Goal: Task Accomplishment & Management: Complete application form

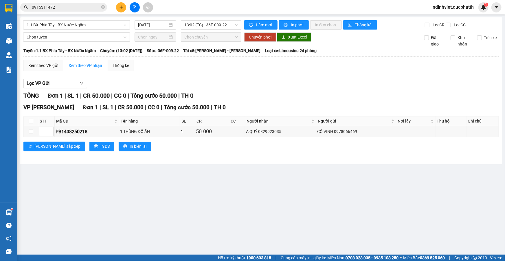
drag, startPoint x: 65, startPoint y: 7, endPoint x: 67, endPoint y: 2, distance: 5.4
click at [66, 6] on input "0915311472" at bounding box center [66, 7] width 68 height 6
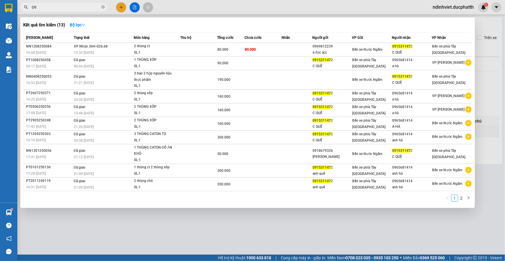
type input "0"
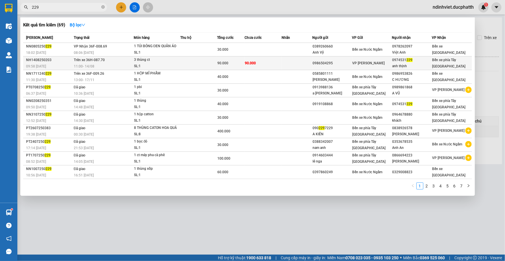
type input "229"
click at [241, 66] on div "90.000" at bounding box center [230, 63] width 27 height 6
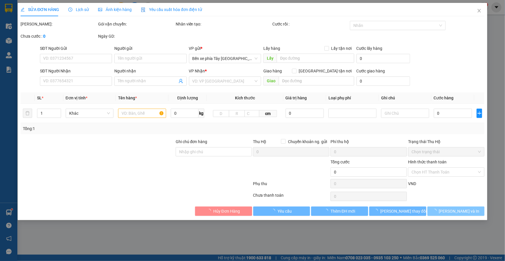
type input "0986504295"
type input "0974531229"
type input "anh thịnh"
type input "nntt"
type input "90.000"
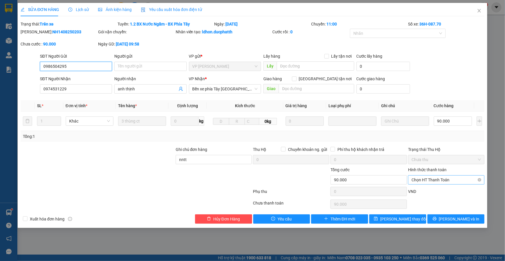
click at [443, 181] on span "Chọn HT Thanh Toán" at bounding box center [446, 179] width 69 height 9
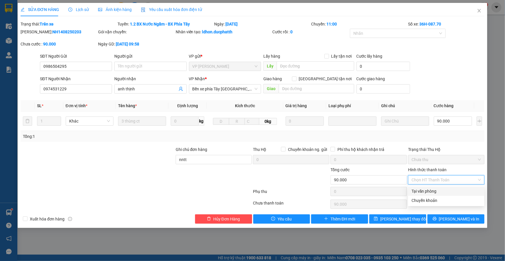
click at [425, 193] on div "Tại văn phòng" at bounding box center [446, 191] width 69 height 6
type input "0"
click at [250, 174] on div at bounding box center [214, 176] width 78 height 20
click at [432, 180] on span "Tại văn phòng" at bounding box center [446, 179] width 69 height 9
click at [480, 11] on icon "close" at bounding box center [479, 10] width 5 height 5
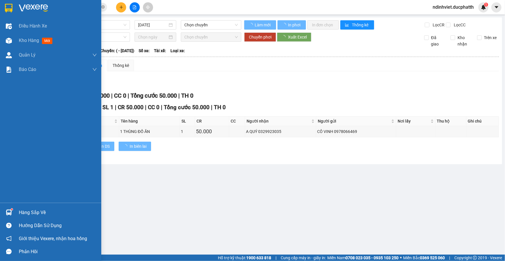
drag, startPoint x: 47, startPoint y: 199, endPoint x: 49, endPoint y: 212, distance: 12.3
click at [49, 211] on div "Điều hành xe Kho hàng mới Quản Lý Quản lý thu hộ Quản lý chuyến Quản lý khách h…" at bounding box center [50, 130] width 101 height 261
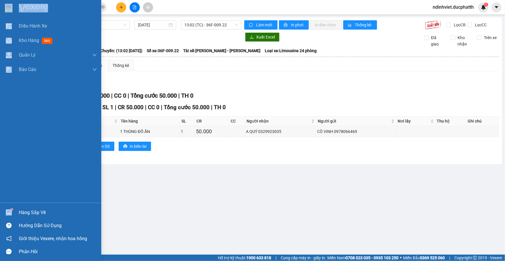
click at [34, 214] on div "Hàng sắp về" at bounding box center [58, 212] width 78 height 9
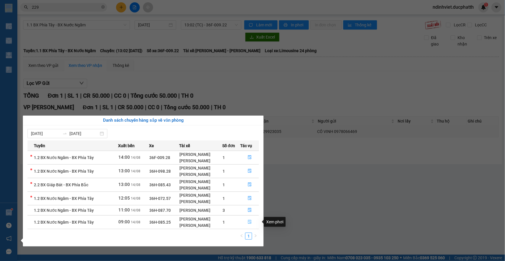
click at [248, 221] on icon "file-done" at bounding box center [249, 222] width 3 height 4
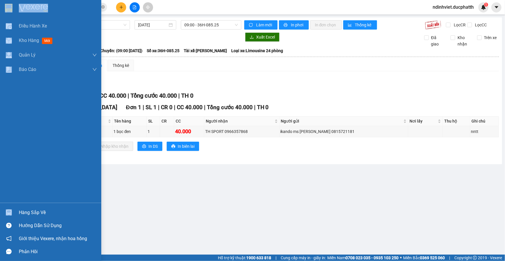
click at [55, 211] on div "Hàng sắp về" at bounding box center [58, 212] width 78 height 9
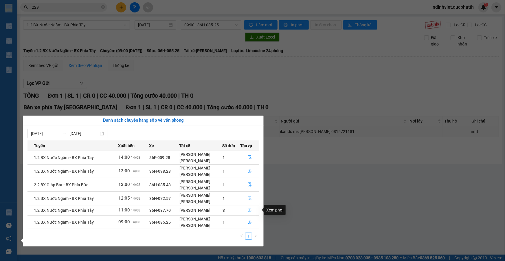
click at [249, 207] on button "button" at bounding box center [250, 209] width 18 height 9
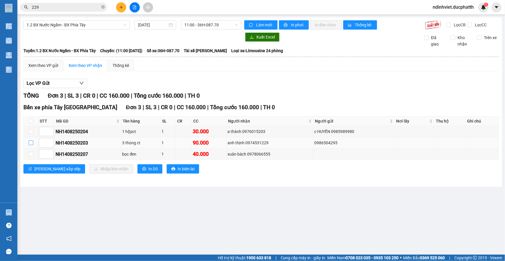
click at [29, 143] on input "checkbox" at bounding box center [31, 142] width 5 height 5
checkbox input "true"
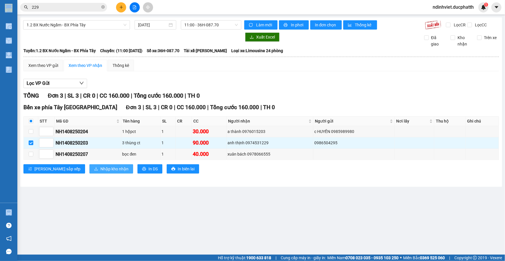
click at [100, 170] on span "Nhập kho nhận" at bounding box center [114, 169] width 28 height 6
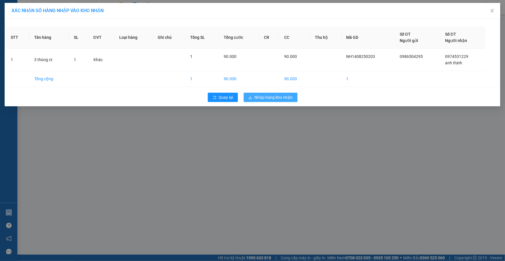
click at [263, 98] on span "Nhập hàng kho nhận" at bounding box center [274, 97] width 38 height 6
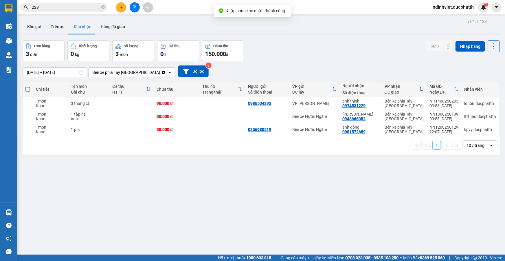
click at [75, 12] on div "Kết quả tìm kiếm ( 69 ) Bộ lọc Mã ĐH Trạng thái Món hàng Thu hộ Tổng cước Chưa …" at bounding box center [56, 7] width 113 height 10
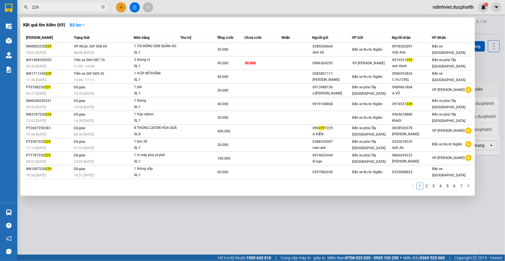
click at [75, 6] on input "229" at bounding box center [66, 7] width 68 height 6
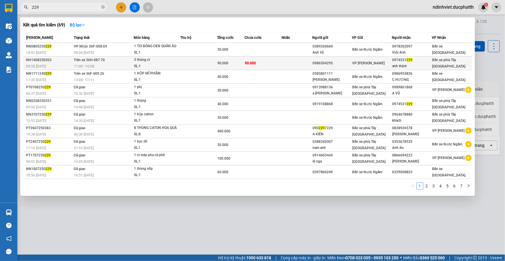
click at [252, 65] on span "90.000" at bounding box center [250, 63] width 11 height 4
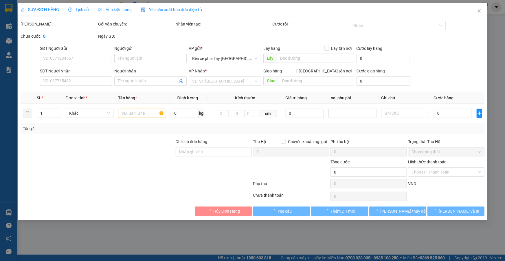
type input "0986504295"
type input "0974531229"
type input "anh thịnh"
type input "nntt"
type input "90.000"
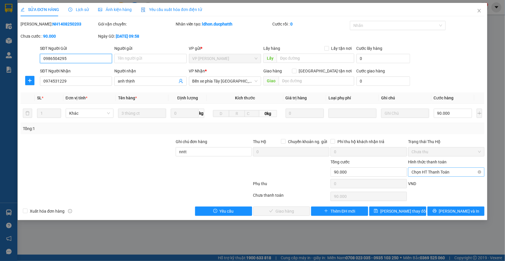
click at [451, 171] on span "Chọn HT Thanh Toán" at bounding box center [446, 172] width 69 height 9
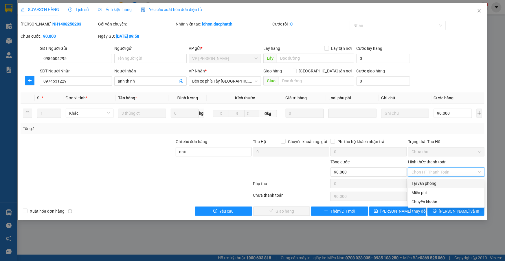
click at [442, 184] on div "Tại văn phòng" at bounding box center [446, 183] width 69 height 6
type input "0"
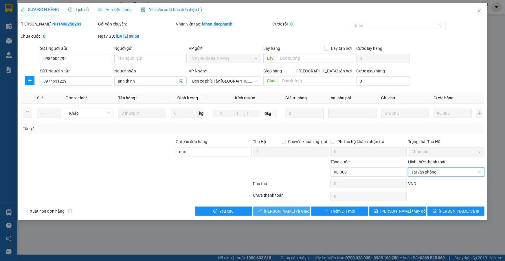
click at [282, 208] on span "Lưu và Giao hàng" at bounding box center [292, 211] width 56 height 6
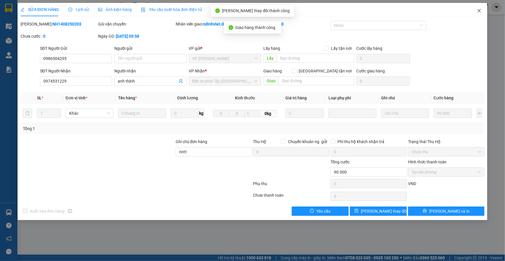
click at [477, 9] on icon "close" at bounding box center [479, 10] width 5 height 5
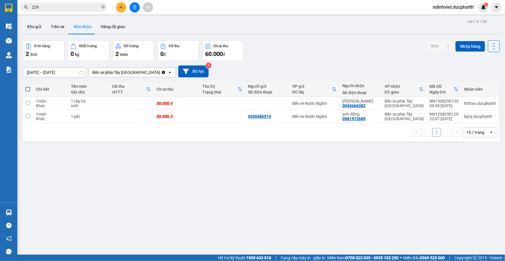
drag, startPoint x: 124, startPoint y: 2, endPoint x: 124, endPoint y: 6, distance: 4.1
click at [124, 6] on div "Kết quả tìm kiếm ( 69 ) Bộ lọc Mã ĐH Trạng thái Món hàng Thu hộ Tổng cước Chưa …" at bounding box center [252, 7] width 505 height 14
click at [124, 10] on button at bounding box center [121, 7] width 10 height 10
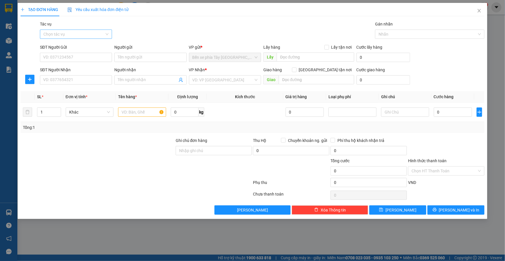
click at [64, 31] on input "Tác vụ" at bounding box center [73, 34] width 61 height 9
click at [85, 43] on div "Nhập hàng lên xe" at bounding box center [75, 46] width 65 height 6
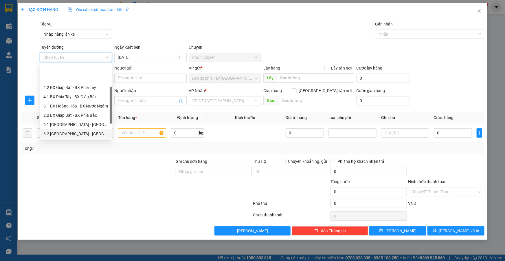
scroll to position [26, 0]
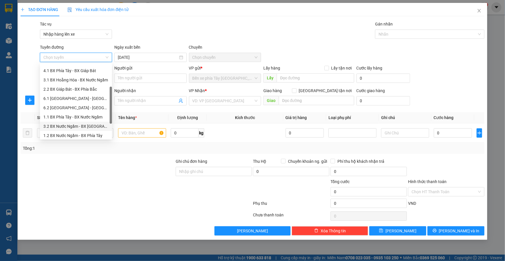
click at [96, 118] on div "4.2 BX Giáp Bát - BX Phía Tây 4.1 BX Phía Tây - BX Giáp Bát 3.1 BX Hoằng Hóa - …" at bounding box center [76, 103] width 72 height 93
click at [86, 120] on div "1.1 BX Phía Tây - BX Nước Ngầm" at bounding box center [76, 116] width 72 height 9
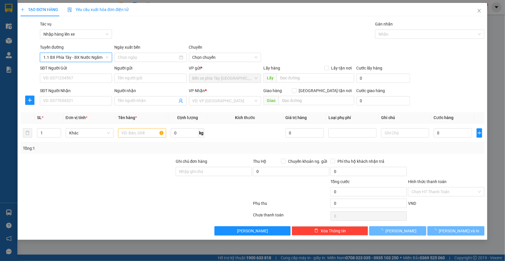
type input "14/08/2025"
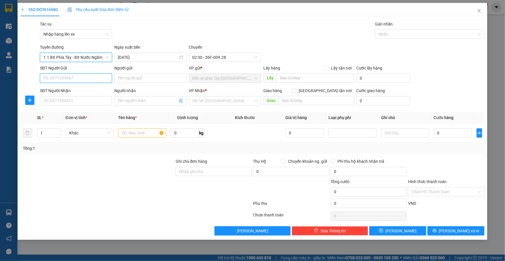
click at [85, 77] on input "SĐT Người Gửi" at bounding box center [76, 78] width 72 height 9
click at [230, 55] on span "02:30 - 36F-009.28" at bounding box center [224, 57] width 65 height 9
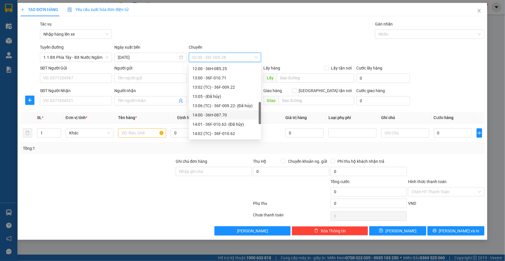
scroll to position [184, 0]
click at [214, 116] on div "15:00 - 36H-072.57" at bounding box center [224, 116] width 65 height 6
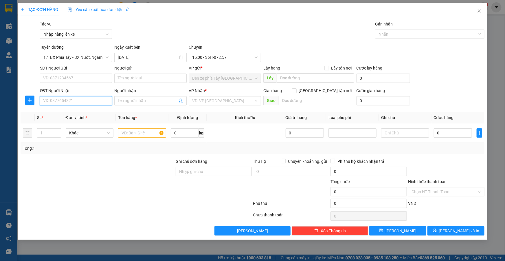
click at [76, 100] on input "SĐT Người Nhận" at bounding box center [76, 100] width 72 height 9
click at [155, 94] on div "Người nhận" at bounding box center [150, 91] width 72 height 9
click at [214, 101] on input "search" at bounding box center [222, 100] width 61 height 9
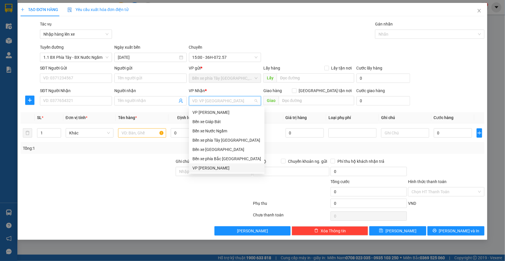
click at [217, 170] on div "VP Ngọc Hồi" at bounding box center [226, 168] width 69 height 6
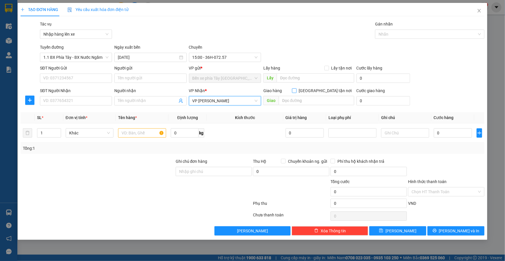
click at [296, 91] on input "Giao tận nơi" at bounding box center [294, 90] width 4 height 4
checkbox input "true"
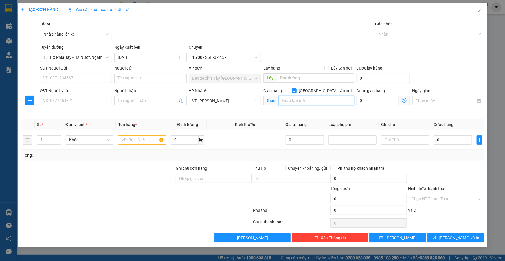
click at [331, 101] on input "text" at bounding box center [317, 100] width 76 height 9
type input "t"
click at [321, 102] on input "ct2 toà nhà the like" at bounding box center [317, 100] width 76 height 9
paste input "The Light Trung Văn, P. Tố Hữu, Trung Văn, Nam Từ Liêm, Hà Nội, Việt Nam"
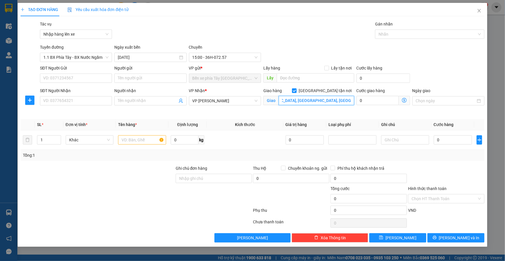
click at [314, 99] on input "ct2 toà nhà The Light Trung Văn, P. Tố Hữu, Trung Văn, Nam Từ Liêm, Hà Nội, Việ…" at bounding box center [317, 100] width 76 height 9
drag, startPoint x: 312, startPoint y: 101, endPoint x: 339, endPoint y: 109, distance: 27.4
click at [336, 109] on div "Giao hàng Giao tận nơi Giao ct2 toà nhà The Light Trung Văn, P. Tố Hữu, Trung V…" at bounding box center [308, 100] width 93 height 27
type input "ct2 toà nhà The Light Trung Văn, P. Tố Hữu, Trung Văn, Nam Từ Liêm, Hà Nội, Việ…"
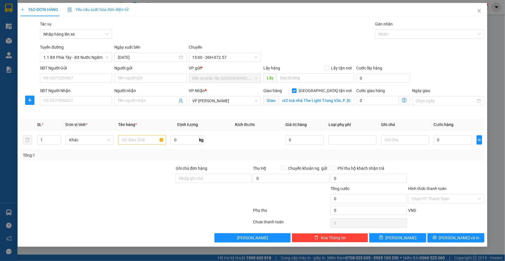
click at [403, 98] on icon "dollar-circle" at bounding box center [404, 100] width 5 height 5
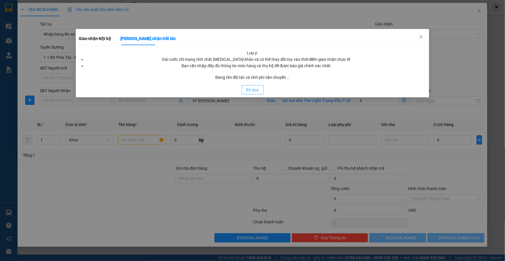
click at [251, 88] on span "Bỏ qua" at bounding box center [252, 90] width 13 height 6
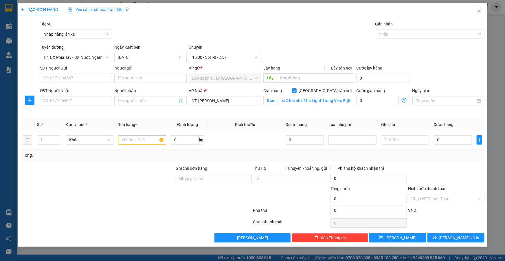
click at [405, 99] on icon "dollar-circle" at bounding box center [404, 100] width 5 height 5
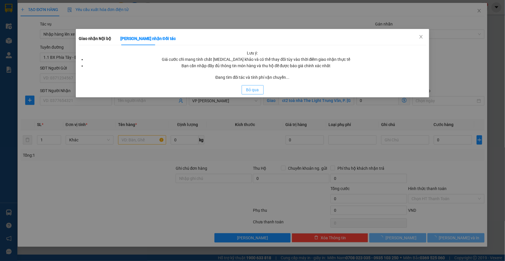
click at [252, 90] on span "Bỏ qua" at bounding box center [252, 90] width 13 height 6
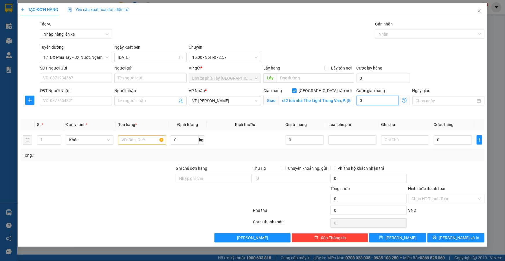
click at [382, 99] on input "0" at bounding box center [378, 100] width 42 height 9
click at [404, 101] on icon "dollar-circle" at bounding box center [404, 100] width 5 height 5
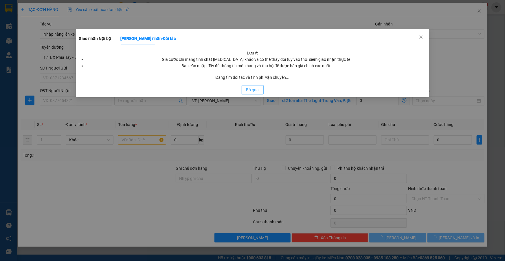
click at [251, 88] on span "Bỏ qua" at bounding box center [252, 90] width 13 height 6
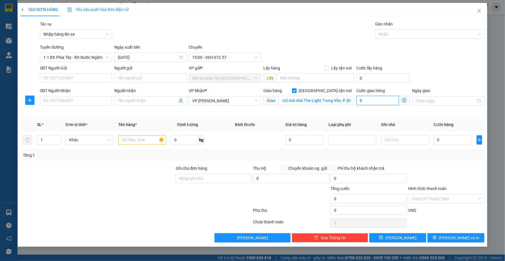
click at [392, 100] on input "0" at bounding box center [378, 100] width 42 height 9
click at [402, 102] on icon "dollar-circle" at bounding box center [404, 100] width 5 height 5
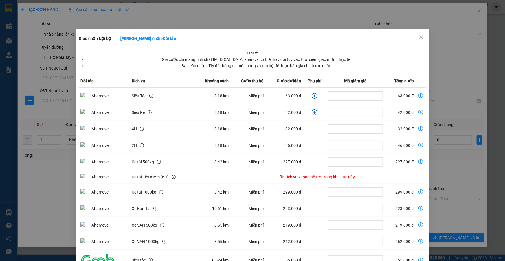
click at [313, 97] on icon "plus-circle" at bounding box center [314, 96] width 3 height 3
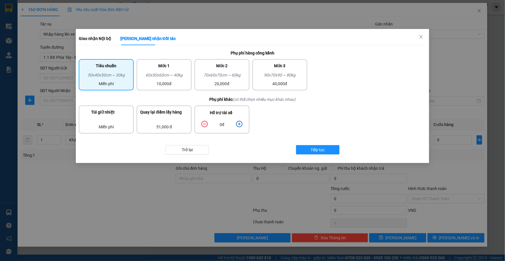
click at [241, 122] on icon "plus-circle" at bounding box center [239, 124] width 6 height 6
click at [334, 152] on button "Tiếp tục" at bounding box center [317, 149] width 43 height 9
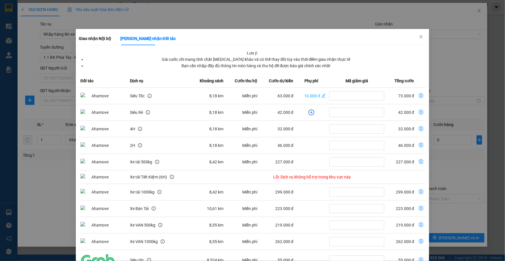
click at [406, 96] on td "73.000 đ" at bounding box center [401, 96] width 30 height 16
click at [419, 94] on icon "dollar-circle" at bounding box center [421, 95] width 5 height 5
type input "73.000"
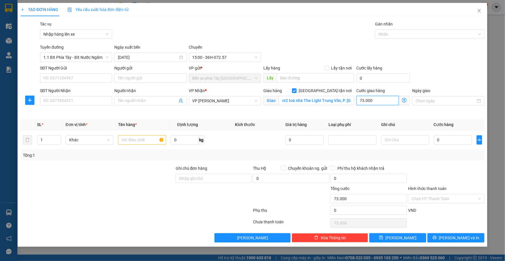
click at [376, 98] on input "73.000" at bounding box center [378, 100] width 42 height 9
type input "0"
type input "8"
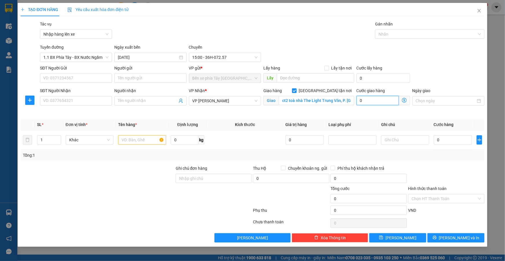
type input "8"
type input "80"
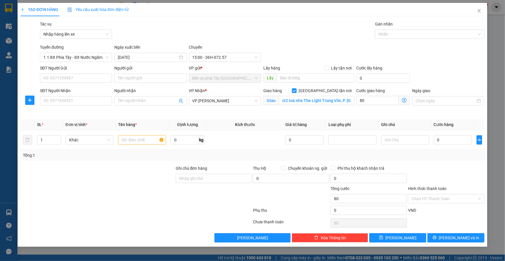
type input "80.000"
click at [360, 112] on div "Cước giao hàng 80.000 Giao nhận Nội bộ Giao nhận Đối tác Lưu ý: Giá cước chỉ ma…" at bounding box center [383, 100] width 56 height 27
click at [456, 141] on input "0" at bounding box center [453, 139] width 38 height 9
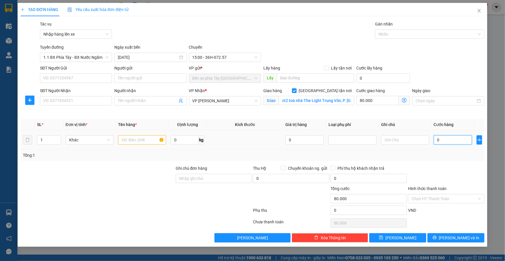
type input "3"
type input "80.003"
type input "30"
type input "80.030"
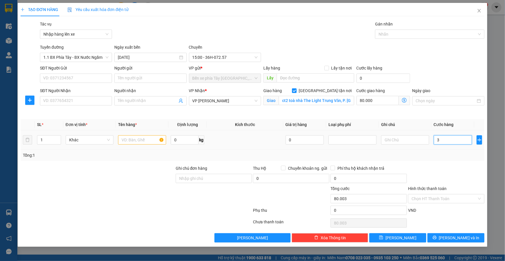
type input "80.030"
type input "30.000"
type input "110.000"
click at [463, 160] on div "Tổng: 1" at bounding box center [253, 155] width 464 height 11
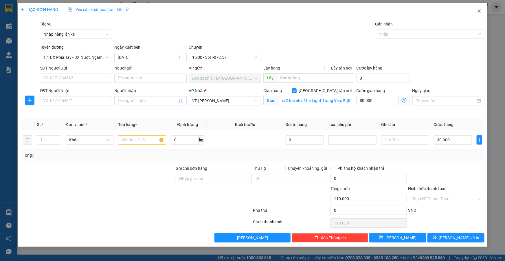
click at [479, 11] on icon "close" at bounding box center [479, 10] width 3 height 3
